Goal: Transaction & Acquisition: Book appointment/travel/reservation

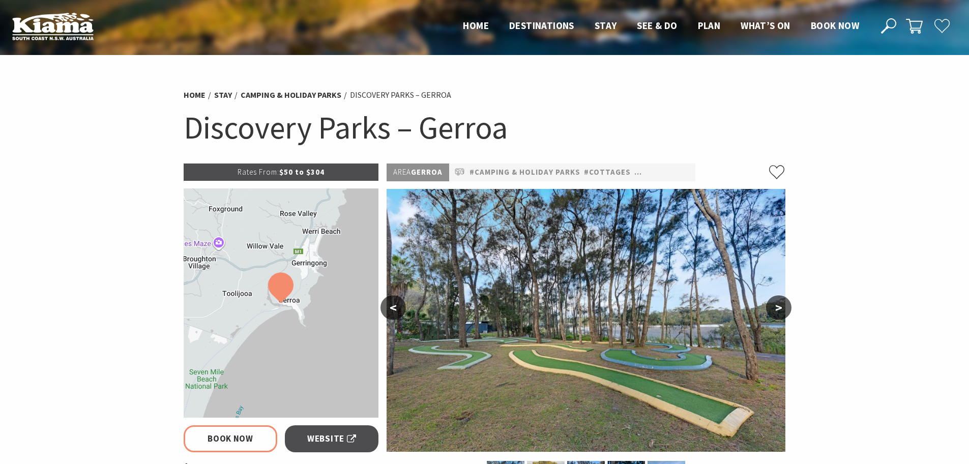
select select "3"
select select "2"
click at [781, 311] on button ">" at bounding box center [778, 307] width 25 height 24
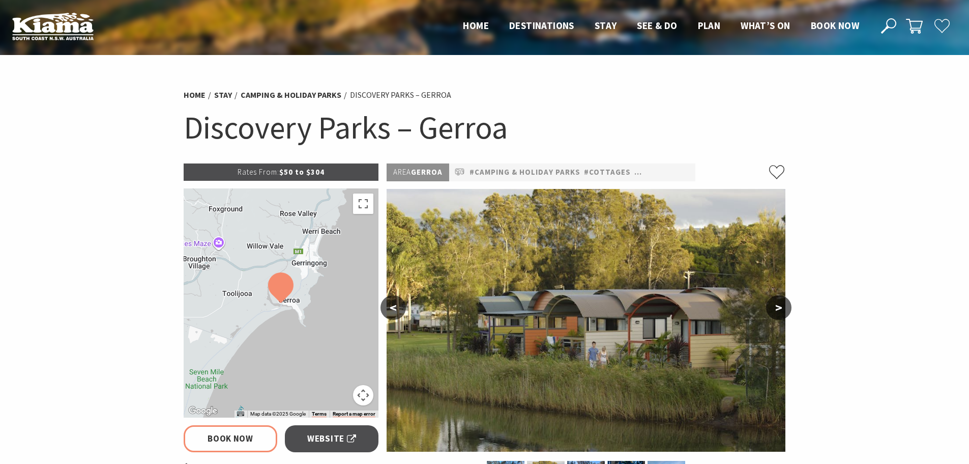
click at [781, 311] on button ">" at bounding box center [778, 307] width 25 height 24
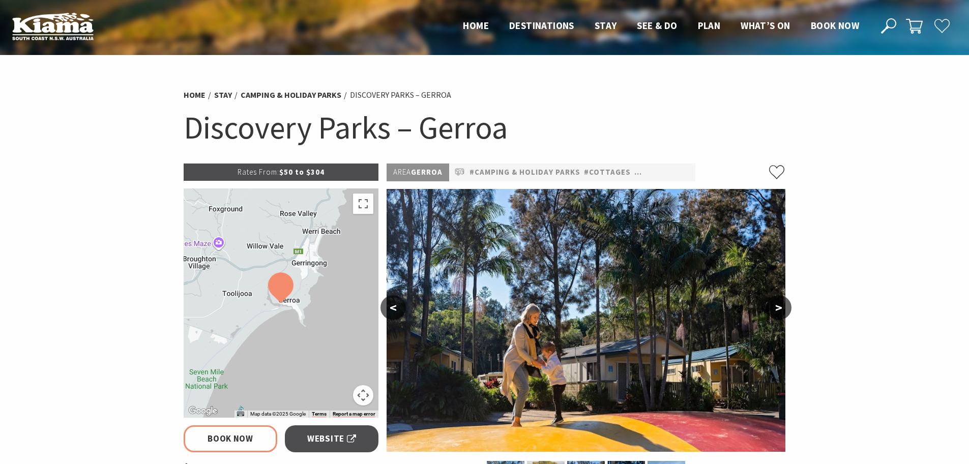
click at [781, 311] on button ">" at bounding box center [778, 307] width 25 height 24
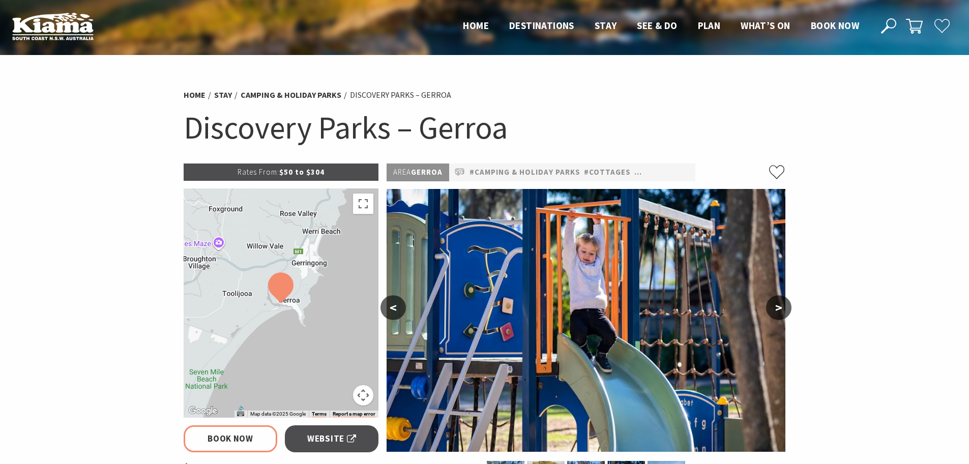
click at [781, 311] on button ">" at bounding box center [778, 307] width 25 height 24
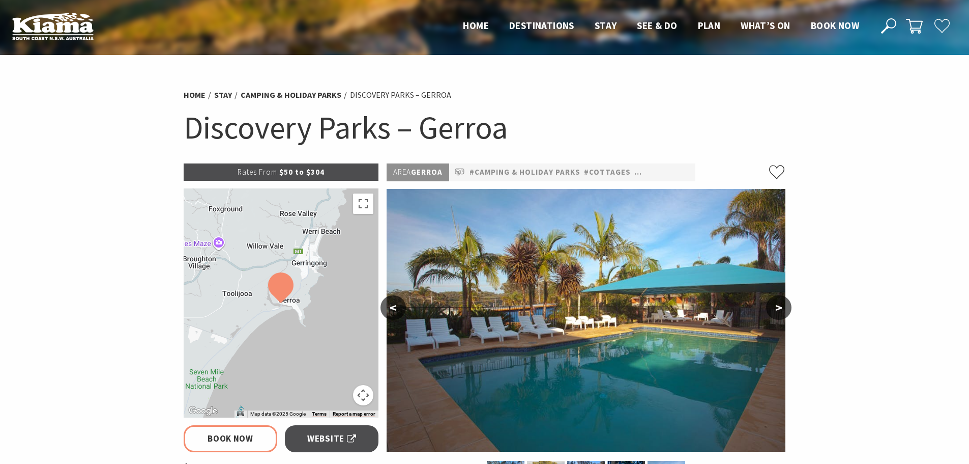
click at [781, 311] on button ">" at bounding box center [778, 307] width 25 height 24
click at [770, 305] on button ">" at bounding box center [778, 307] width 25 height 24
click at [782, 298] on button ">" at bounding box center [778, 307] width 25 height 24
select select "3"
